Goal: Find specific page/section: Find specific page/section

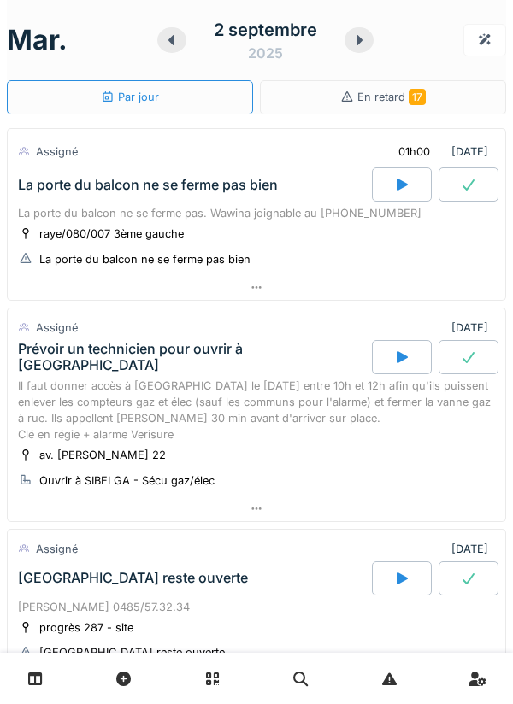
click at [249, 510] on div at bounding box center [257, 509] width 498 height 25
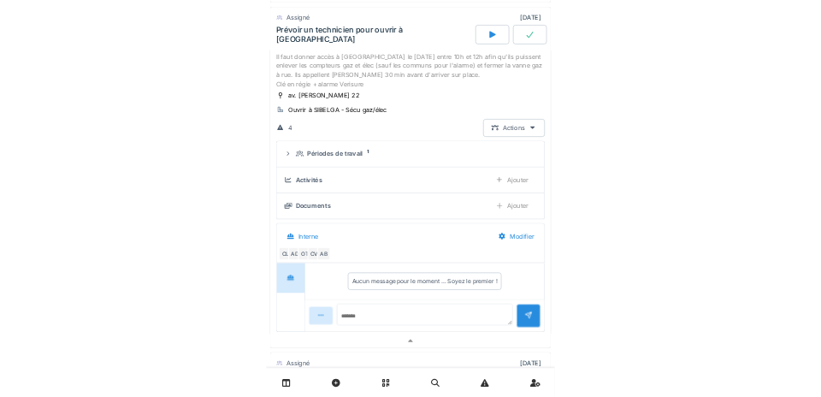
scroll to position [296, 0]
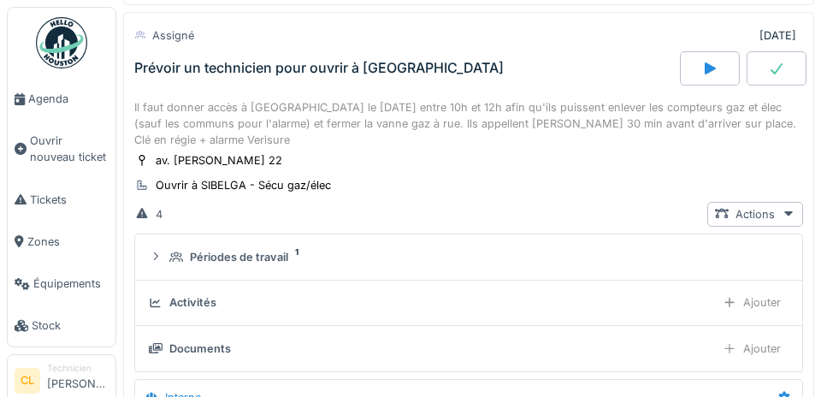
click at [53, 100] on span "Agenda" at bounding box center [68, 99] width 80 height 16
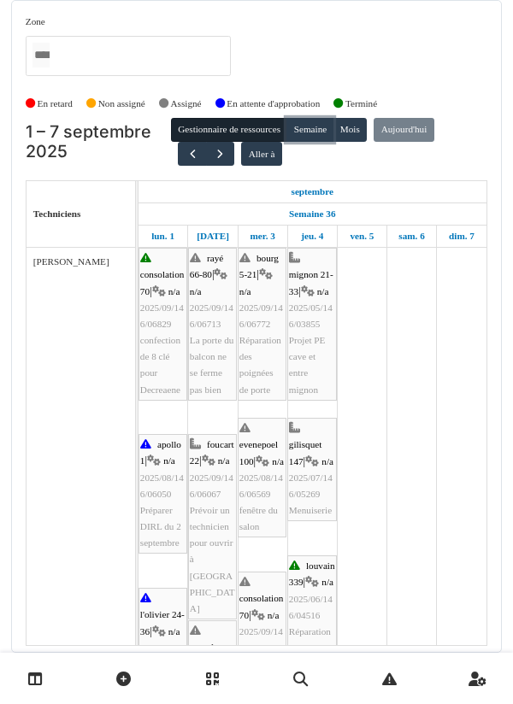
click at [317, 133] on button "Semaine" at bounding box center [309, 130] width 47 height 24
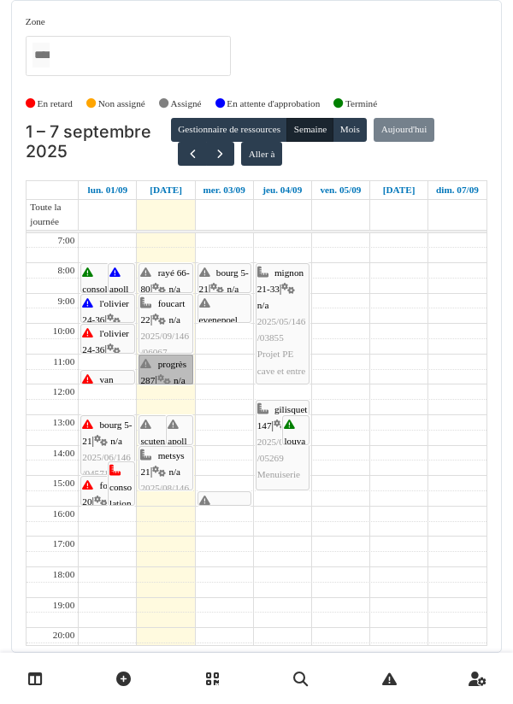
click at [157, 373] on link "progrès 287 | n/a 2025/09/146/06816 Porte de rue reste ouverte" at bounding box center [166, 370] width 54 height 30
click at [156, 396] on link "scutenaire 9-10 | n/a 2025/09/146/06779 Porte de rue de l'immeuble ne se ferme …" at bounding box center [166, 431] width 54 height 30
click at [172, 280] on link "rayé 66-80 | n/a 2025/09/146/06713 La porte du balcon ne se ferme pas bien" at bounding box center [166, 278] width 54 height 30
click at [228, 280] on link "bourg 5-21 | n/a 2025/09/146/06772 Réparation des poignées de porte" at bounding box center [224, 278] width 54 height 30
click at [228, 315] on link "evenepoel 100 | n/a 2025/08/146/06569 fenêtre du salon" at bounding box center [224, 308] width 54 height 29
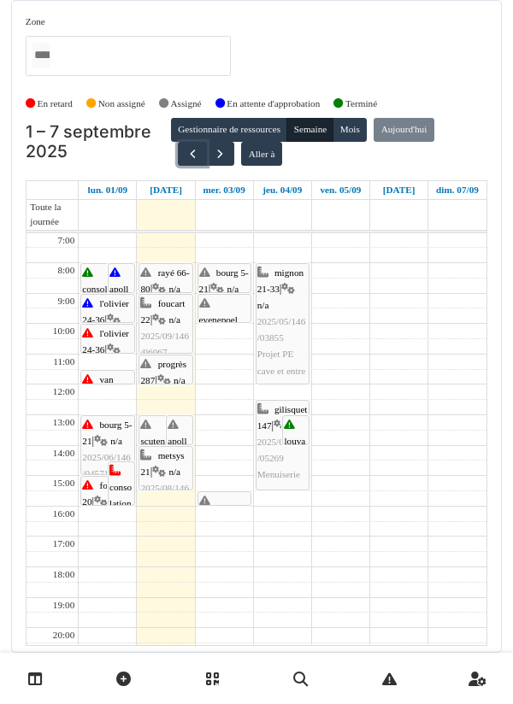
click at [192, 162] on button "button" at bounding box center [192, 154] width 28 height 25
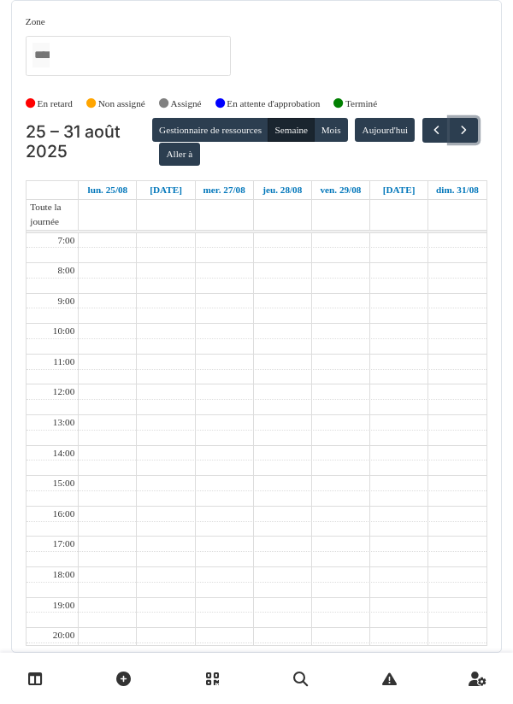
click at [450, 143] on button "button" at bounding box center [464, 130] width 28 height 25
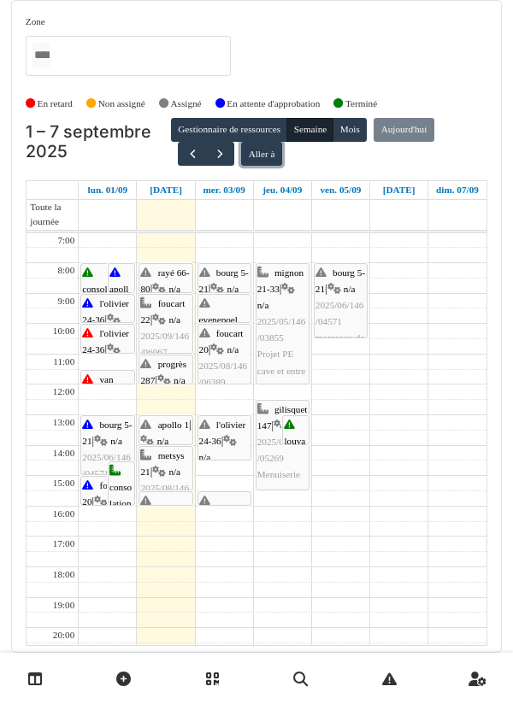
click at [262, 156] on button "Aller à" at bounding box center [261, 154] width 40 height 24
click at [361, 137] on button "Mois" at bounding box center [350, 130] width 34 height 24
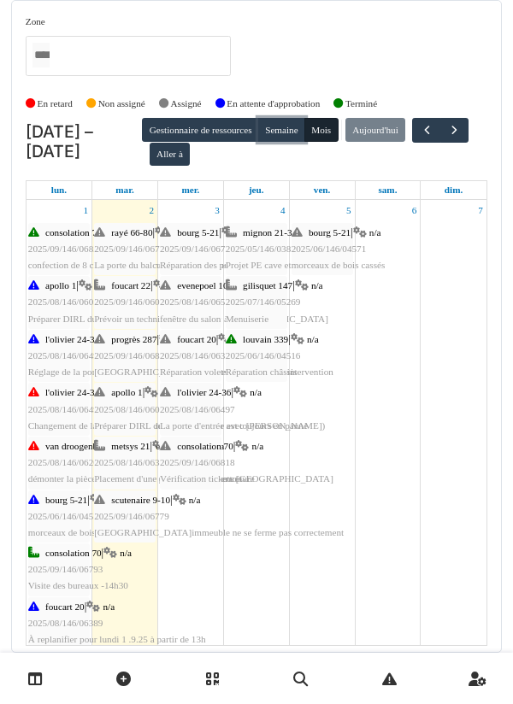
click at [305, 135] on button "Semaine" at bounding box center [281, 130] width 47 height 24
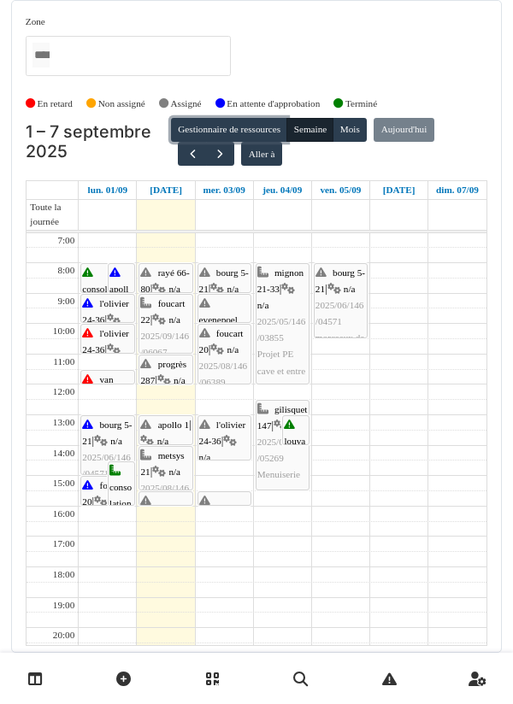
click at [262, 137] on button "Gestionnaire de ressources" at bounding box center [229, 130] width 116 height 24
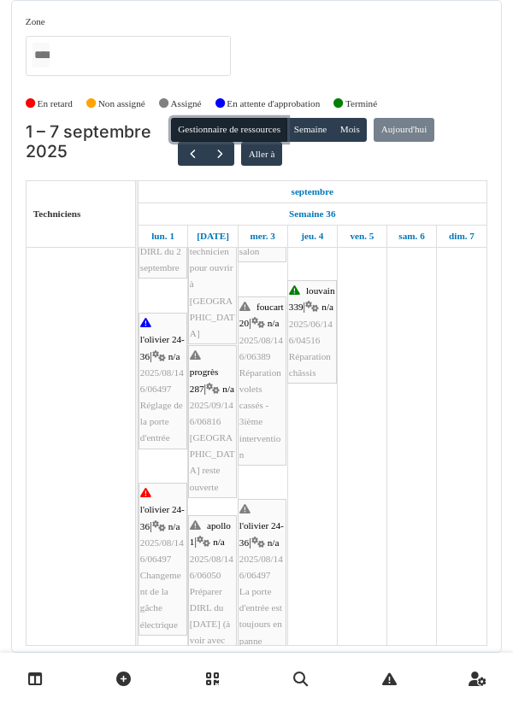
scroll to position [292, 0]
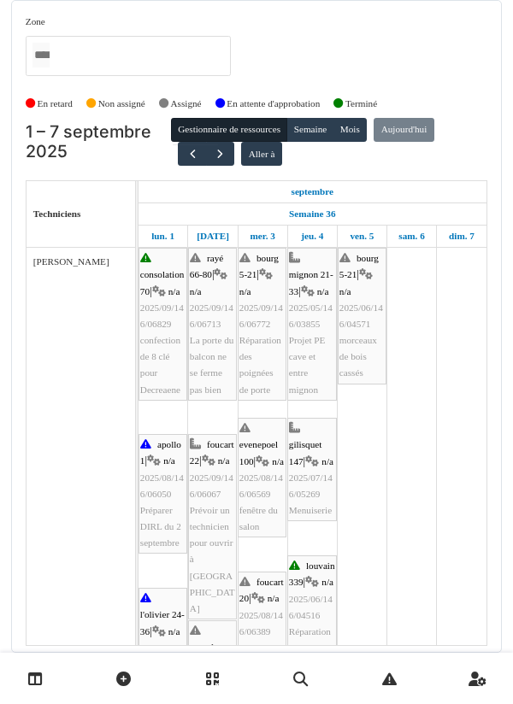
click at [281, 31] on div "Zone agriculture 169 / haecht 662-664 agriculture 171-175 agriculture 177 / mar…" at bounding box center [257, 52] width 462 height 75
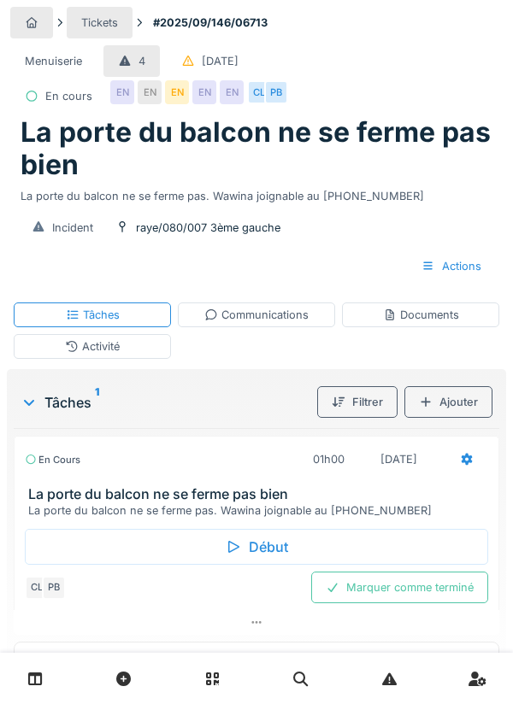
click at [262, 549] on div "Début" at bounding box center [256, 547] width 463 height 36
